Goal: Task Accomplishment & Management: Manage account settings

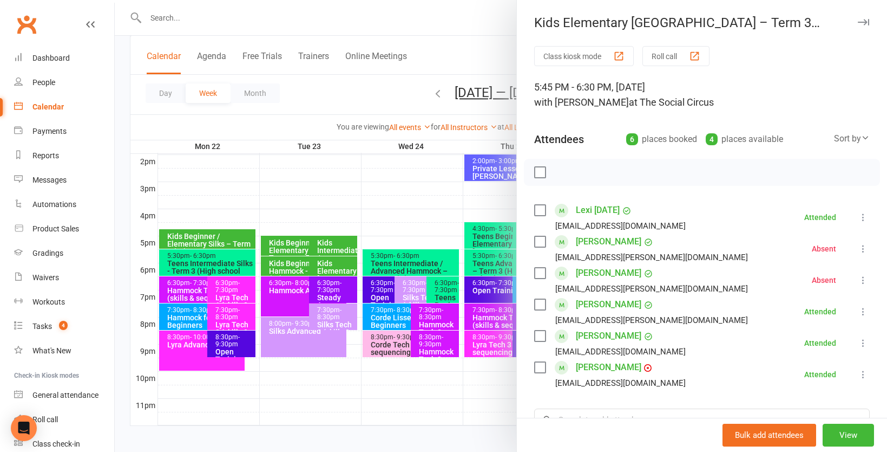
click at [384, 91] on div at bounding box center [501, 226] width 773 height 452
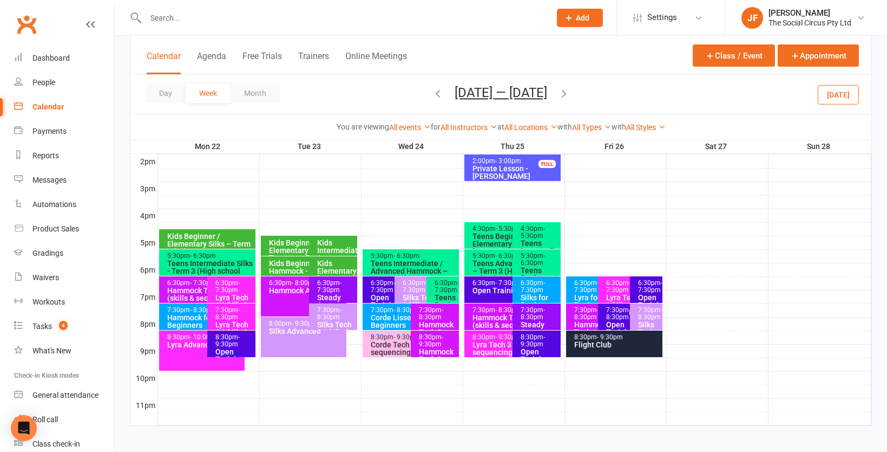
click at [166, 53] on button "Calendar" at bounding box center [164, 62] width 34 height 23
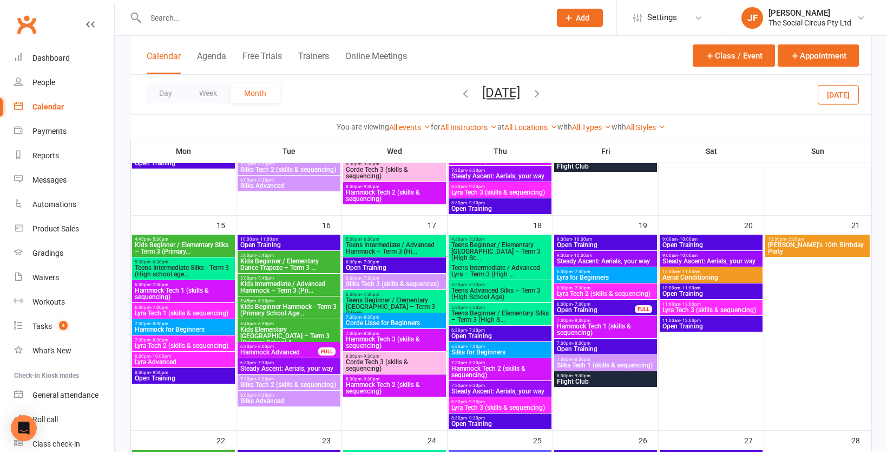
click at [543, 93] on icon "button" at bounding box center [537, 93] width 12 height 12
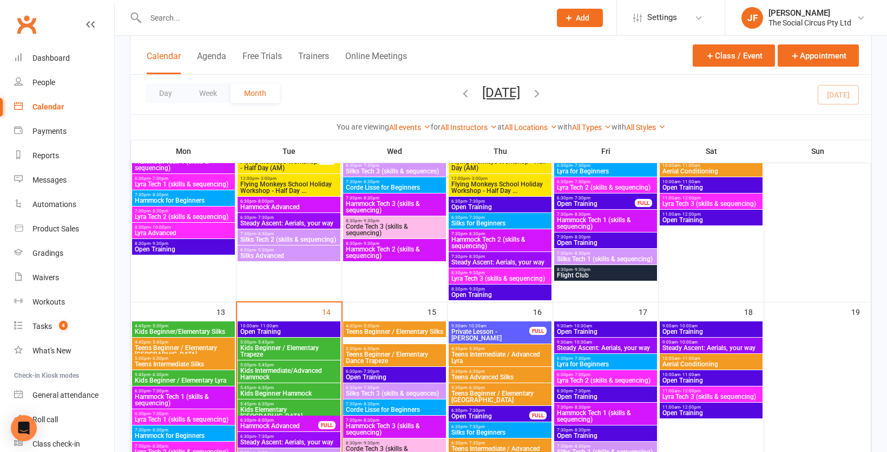
scroll to position [457, 0]
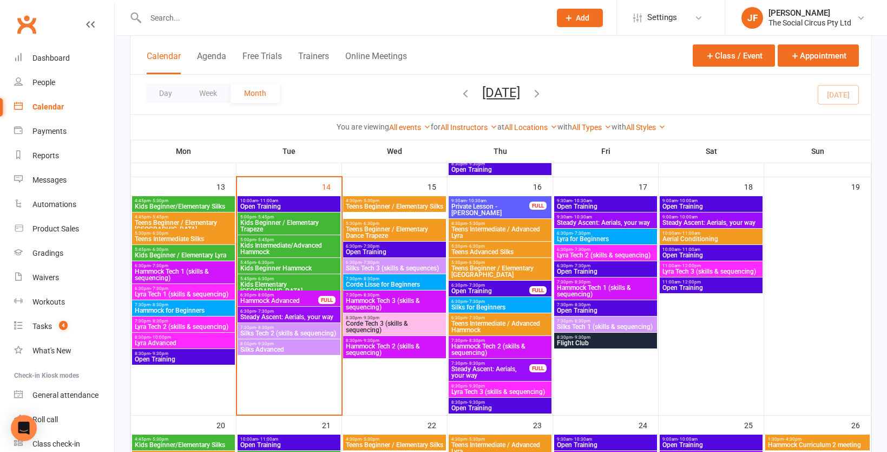
click at [287, 312] on div "6:30pm - 7:30pm Steady Ascent: Aerials, your way" at bounding box center [289, 314] width 103 height 16
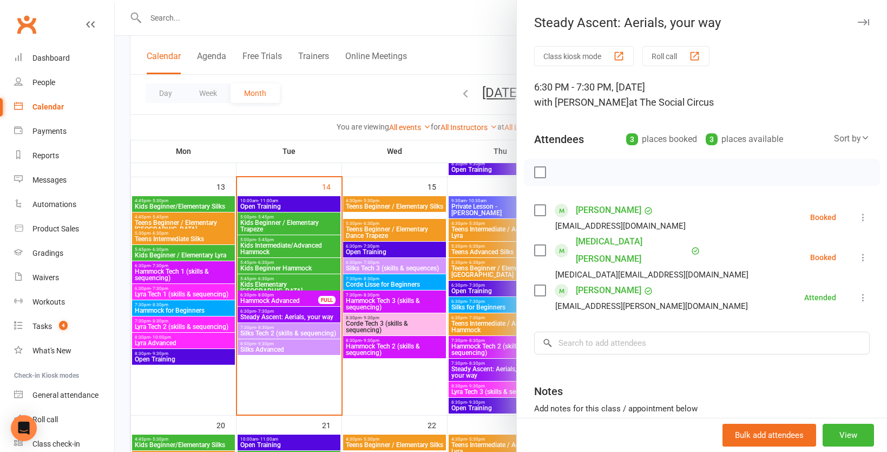
click at [866, 214] on icon at bounding box center [863, 217] width 11 height 11
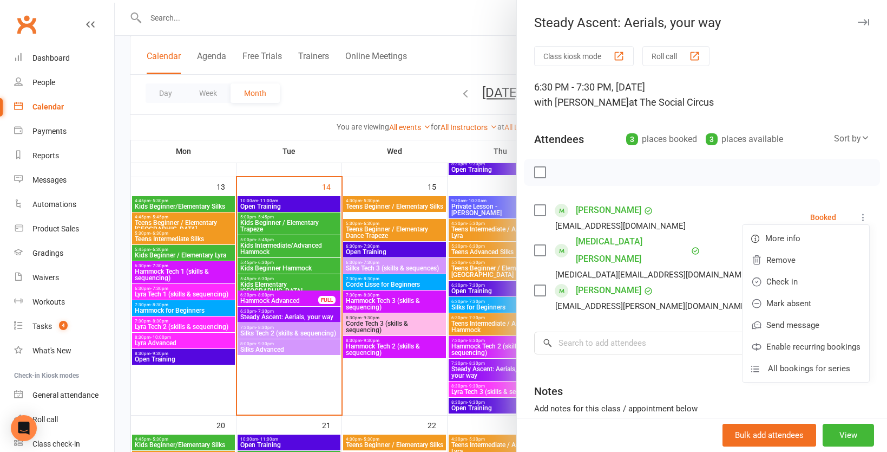
click at [799, 199] on div "Class kiosk mode Roll call 6:30 PM - 7:30 PM, [DATE] with [PERSON_NAME] at The …" at bounding box center [702, 276] width 370 height 461
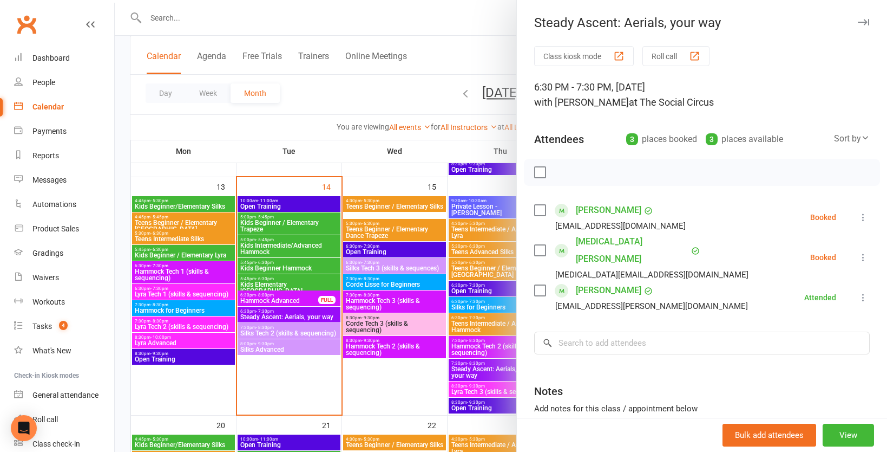
click at [604, 282] on link "[PERSON_NAME]" at bounding box center [609, 290] width 66 height 17
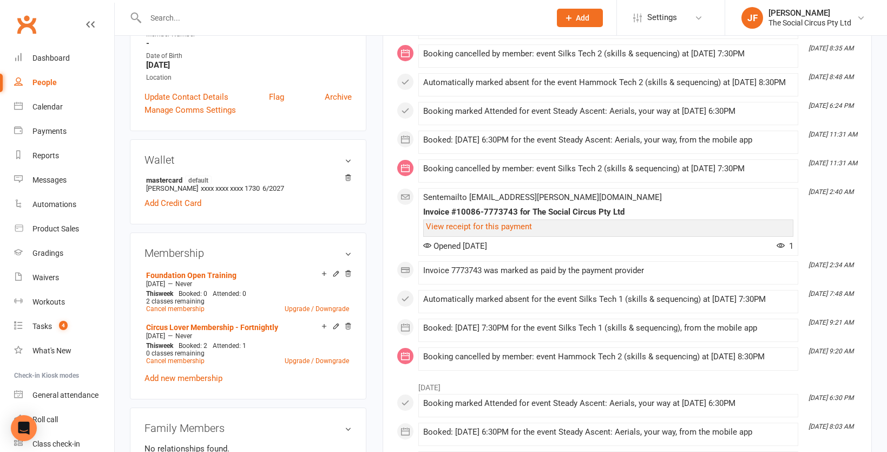
scroll to position [282, 0]
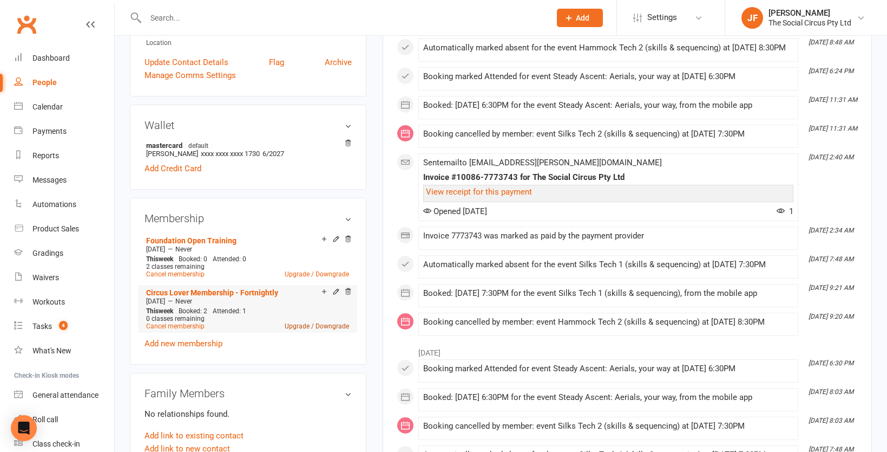
click at [313, 324] on link "Upgrade / Downgrade" at bounding box center [317, 326] width 64 height 8
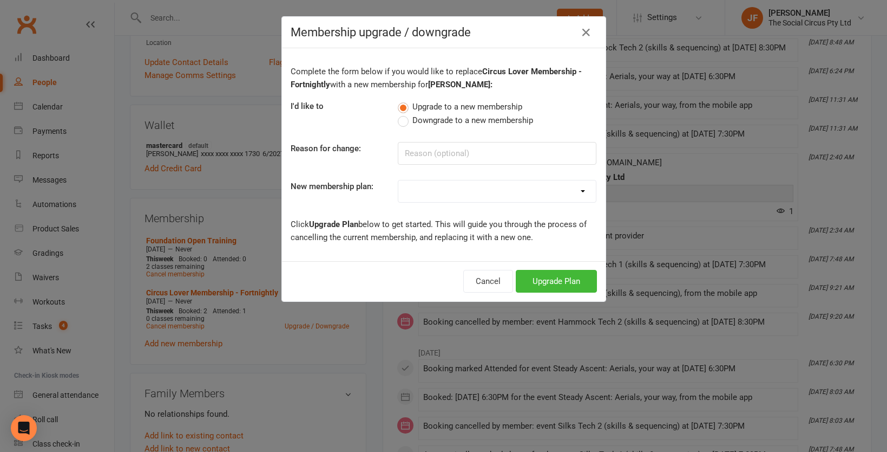
click at [466, 194] on select "Aerial Explorer 2-week Trial Membership Adult Beginner Program - Circus Curious…" at bounding box center [497, 191] width 198 height 22
select select "38"
click at [398, 180] on select "Aerial Explorer 2-week Trial Membership Adult Beginner Program - Circus Curious…" at bounding box center [497, 191] width 198 height 22
click at [551, 281] on button "Upgrade Plan" at bounding box center [556, 281] width 81 height 23
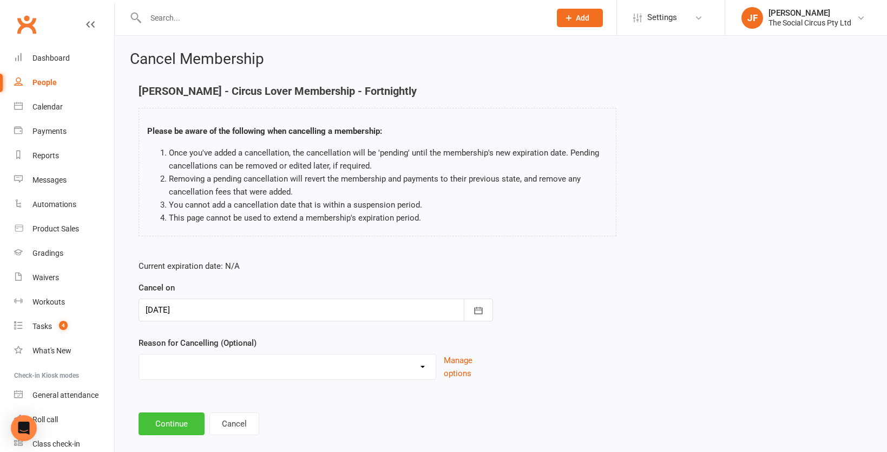
click at [186, 423] on button "Continue" at bounding box center [172, 423] width 66 height 23
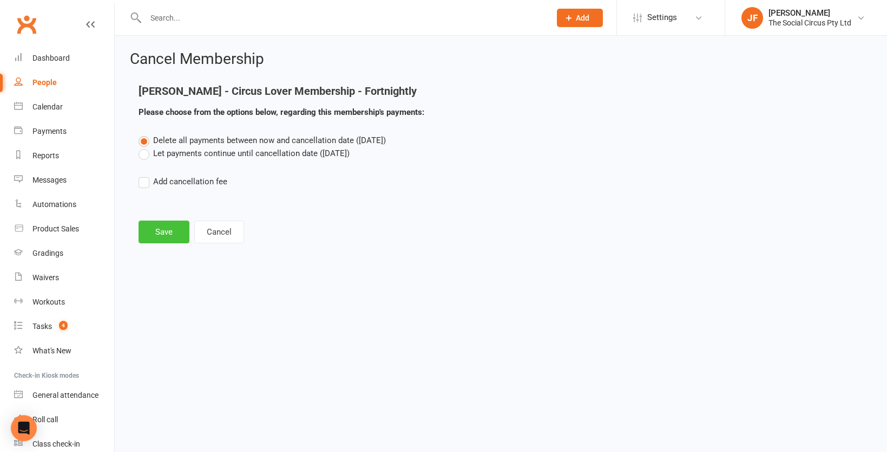
click at [174, 234] on button "Save" at bounding box center [164, 231] width 51 height 23
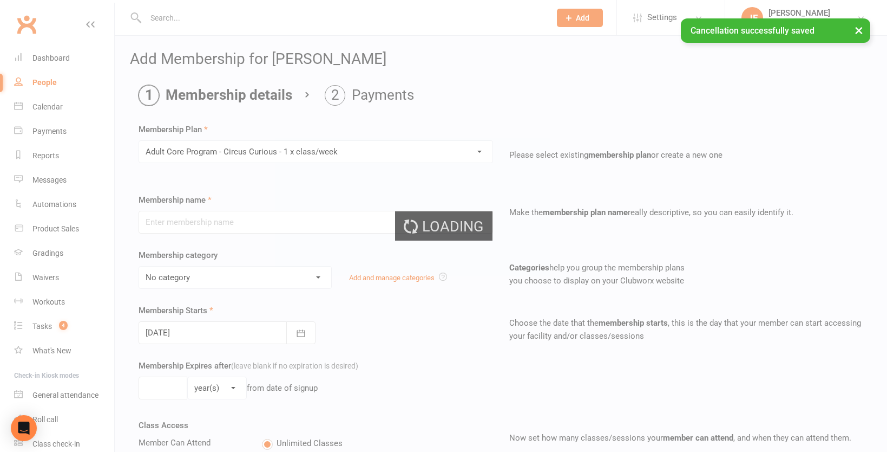
type input "Adult Core Program - Circus Curious - 1 x class/week"
select select "3"
type input "0"
select select "1"
type input "1"
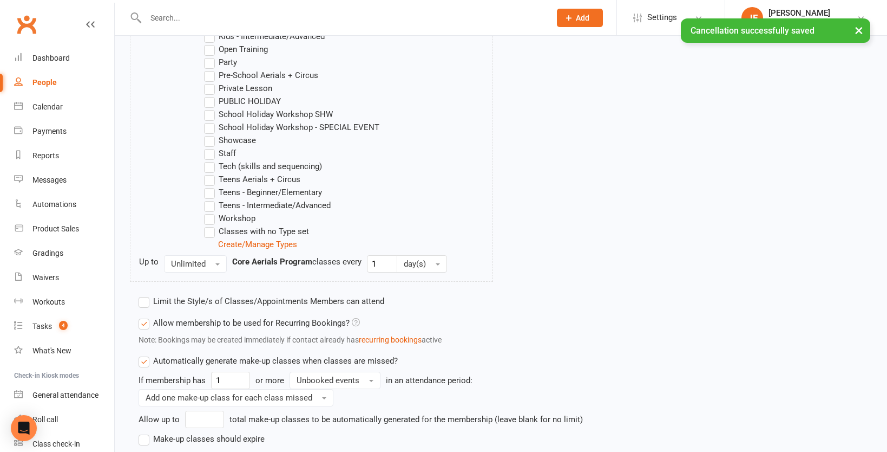
scroll to position [728, 0]
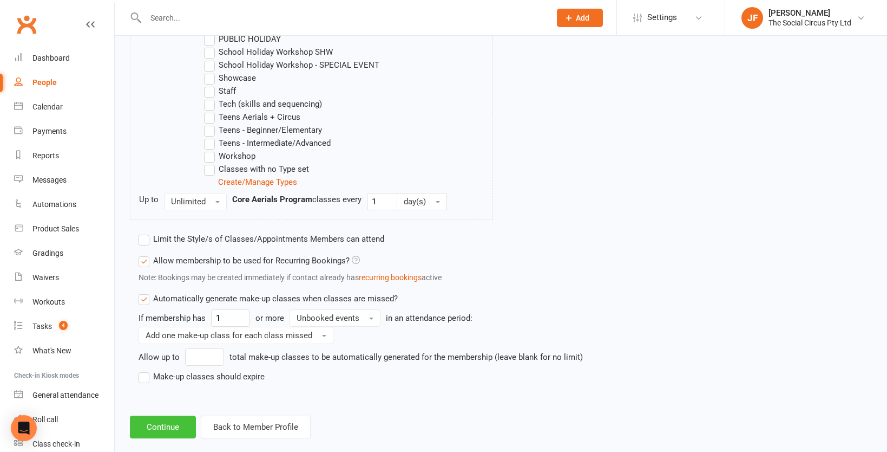
click at [173, 415] on button "Continue" at bounding box center [163, 426] width 66 height 23
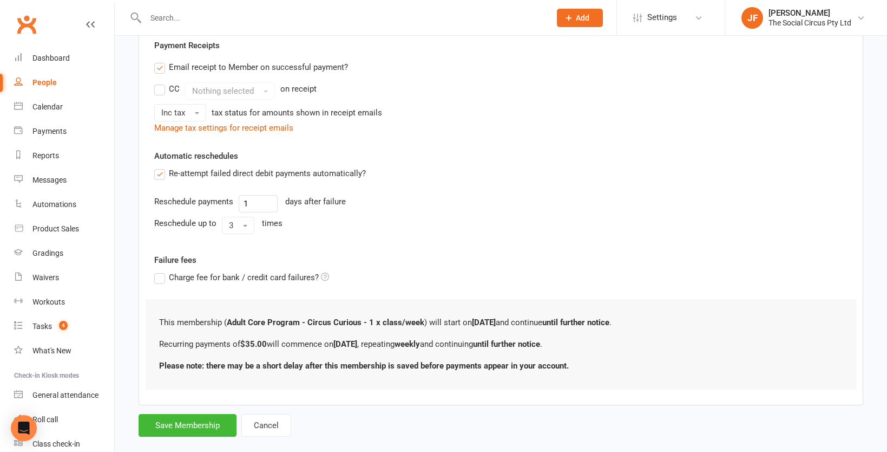
scroll to position [336, 0]
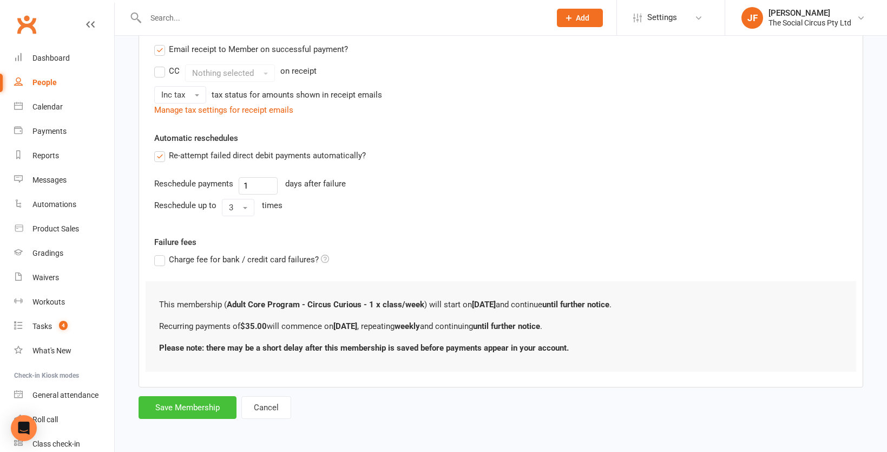
click at [215, 400] on button "Save Membership" at bounding box center [188, 407] width 98 height 23
